Goal: Information Seeking & Learning: Learn about a topic

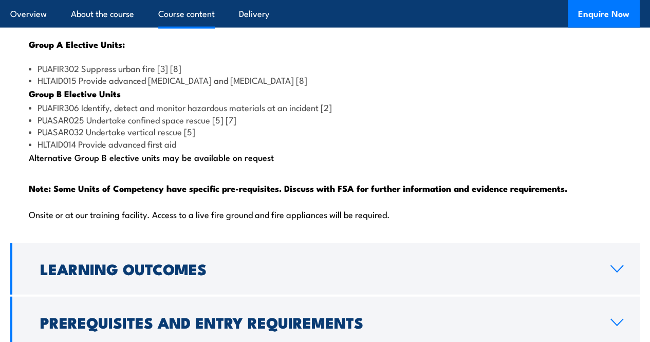
scroll to position [1098, 0]
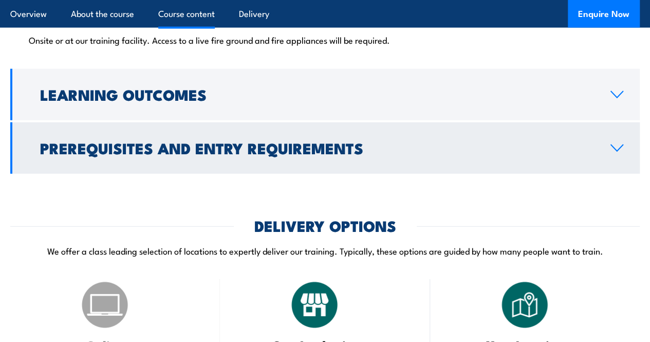
click at [459, 174] on link "Prerequisites and Entry Requirements" at bounding box center [324, 147] width 629 height 51
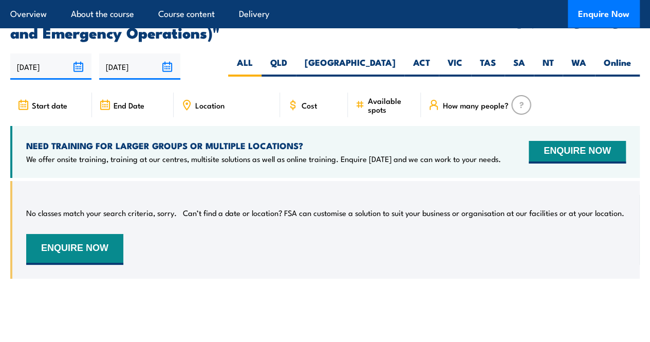
scroll to position [1781, 0]
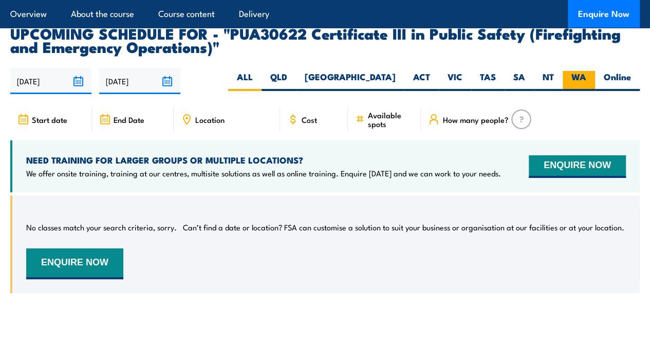
click at [578, 91] on label "WA" at bounding box center [579, 81] width 32 height 20
click at [586, 78] on input "WA" at bounding box center [589, 74] width 7 height 7
radio input "true"
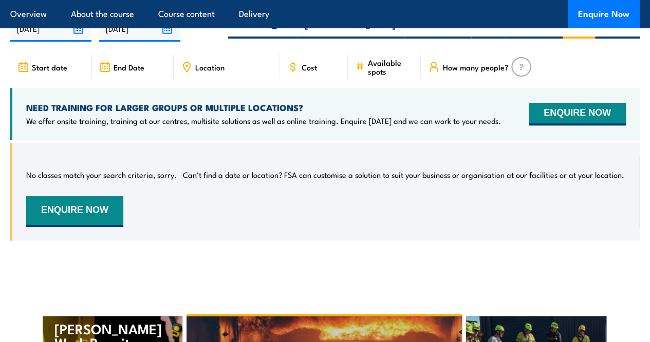
scroll to position [1928, 0]
